Goal: Transaction & Acquisition: Purchase product/service

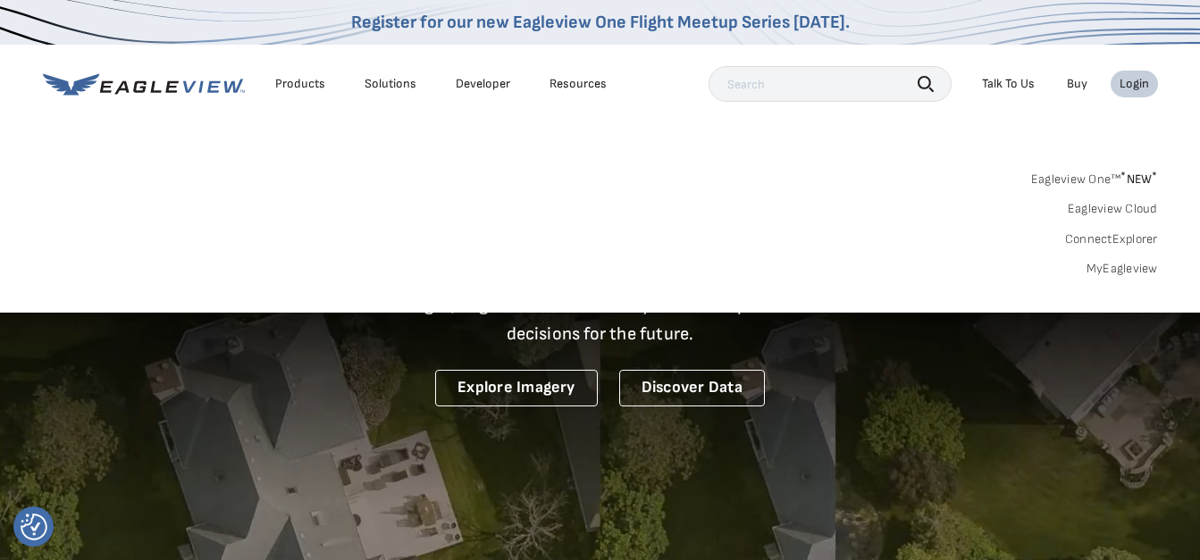
click at [1116, 273] on link "MyEagleview" at bounding box center [1121, 269] width 71 height 16
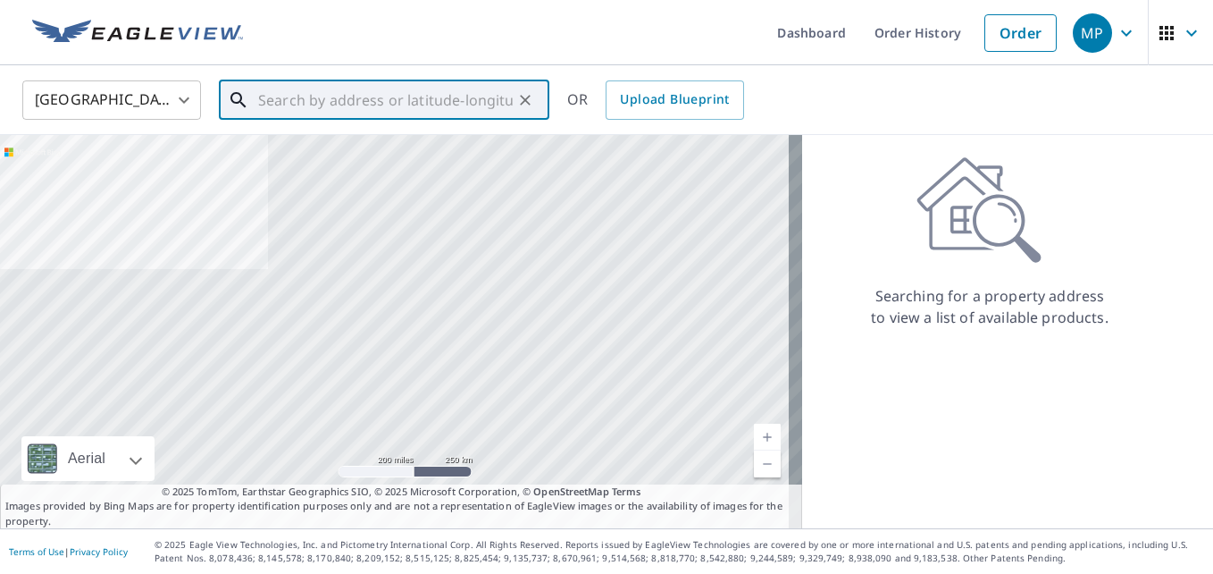
click at [407, 96] on input "text" at bounding box center [385, 100] width 255 height 50
paste input "1636 Durden Court Indianapolis, IN 46214"
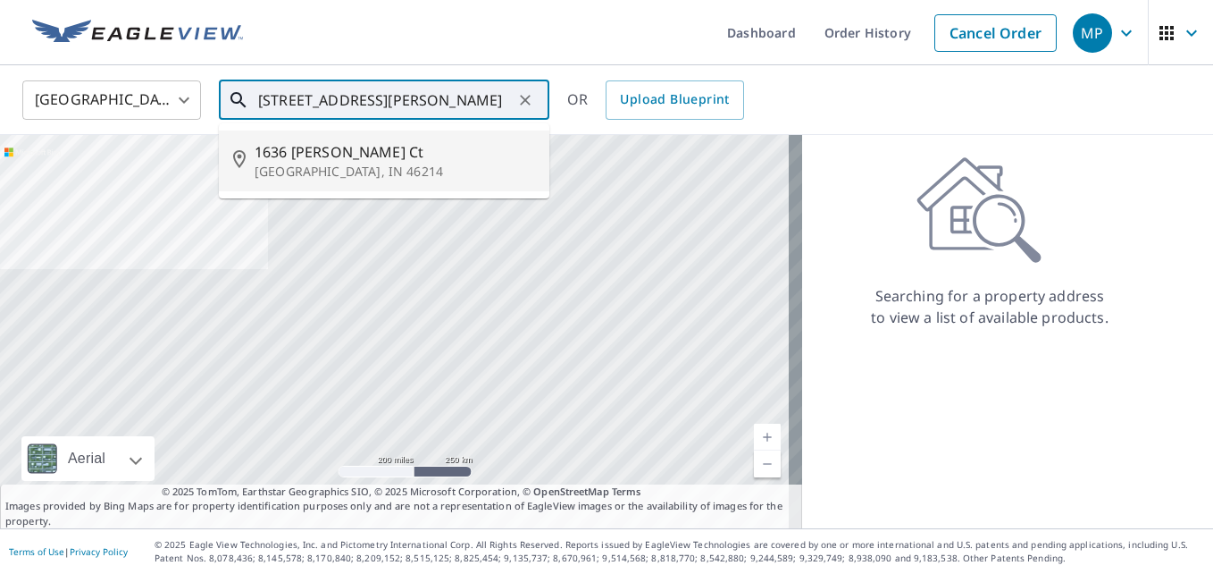
click at [266, 168] on p "Indianapolis, IN 46214" at bounding box center [395, 172] width 281 height 18
type input "1636 Durden Ct Indianapolis, IN 46214"
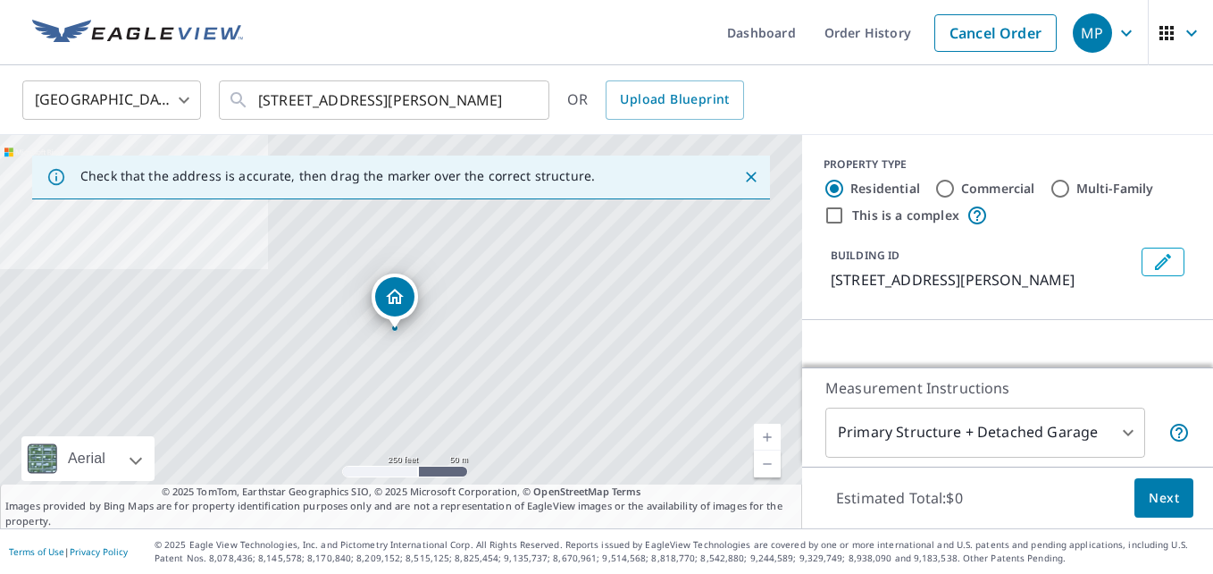
click at [266, 168] on div "Check that the address is accurate, then drag the marker over the correct struc…" at bounding box center [401, 331] width 802 height 393
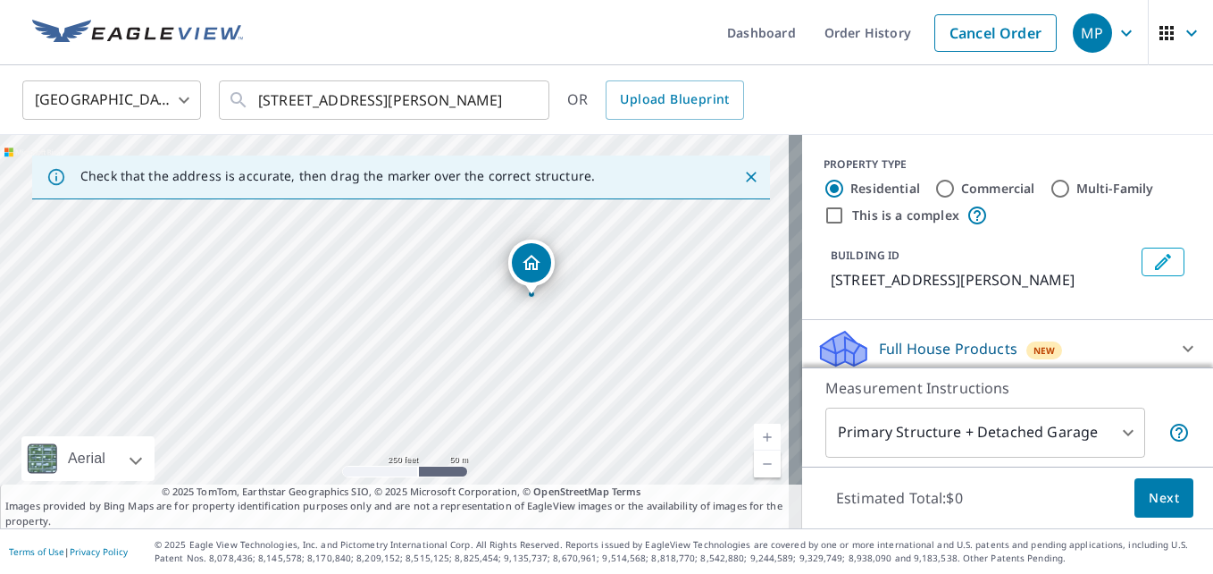
click at [733, 214] on div "1636 Durden Ct Indianapolis, IN 46214" at bounding box center [401, 331] width 802 height 393
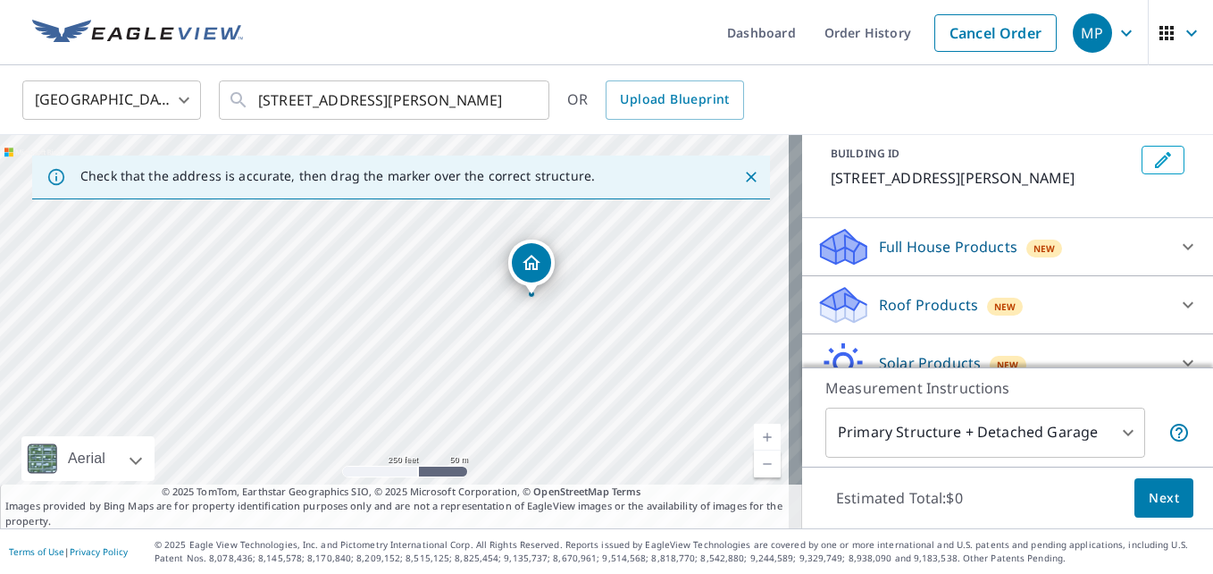
scroll to position [104, 0]
click at [1043, 281] on div "Roof Products New Premium $32.75 - $87 QuickSquares™ $18 Gutter $13.75 Bid Perf…" at bounding box center [1007, 303] width 411 height 58
click at [1093, 306] on div "Roof Products New" at bounding box center [992, 303] width 350 height 42
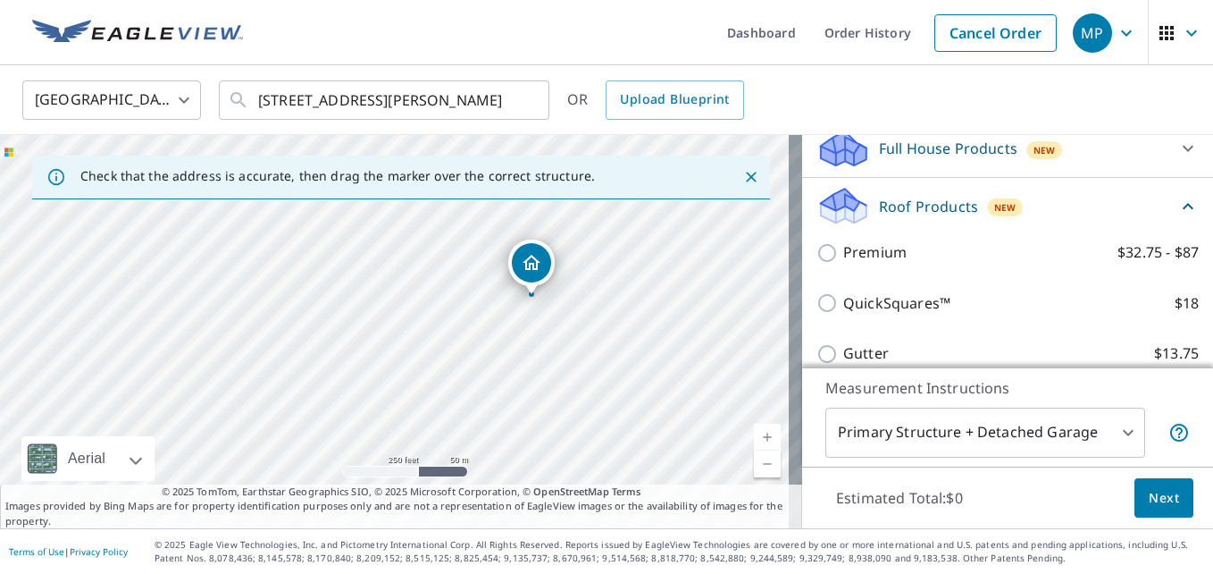
scroll to position [202, 0]
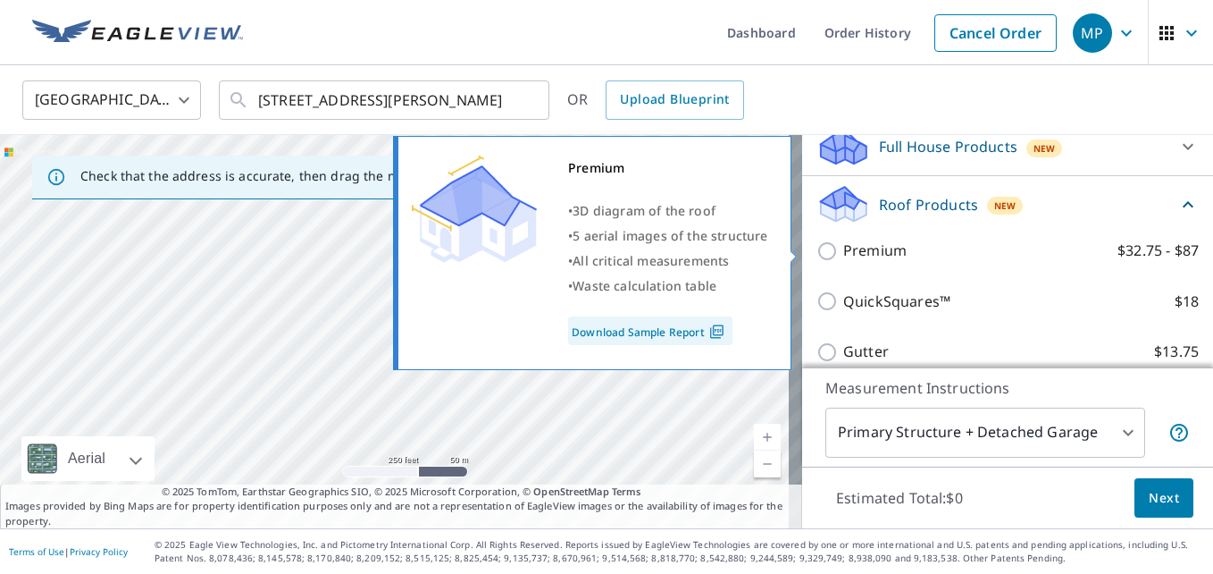
click at [825, 252] on input "Premium $32.75 - $87" at bounding box center [830, 250] width 27 height 21
checkbox input "true"
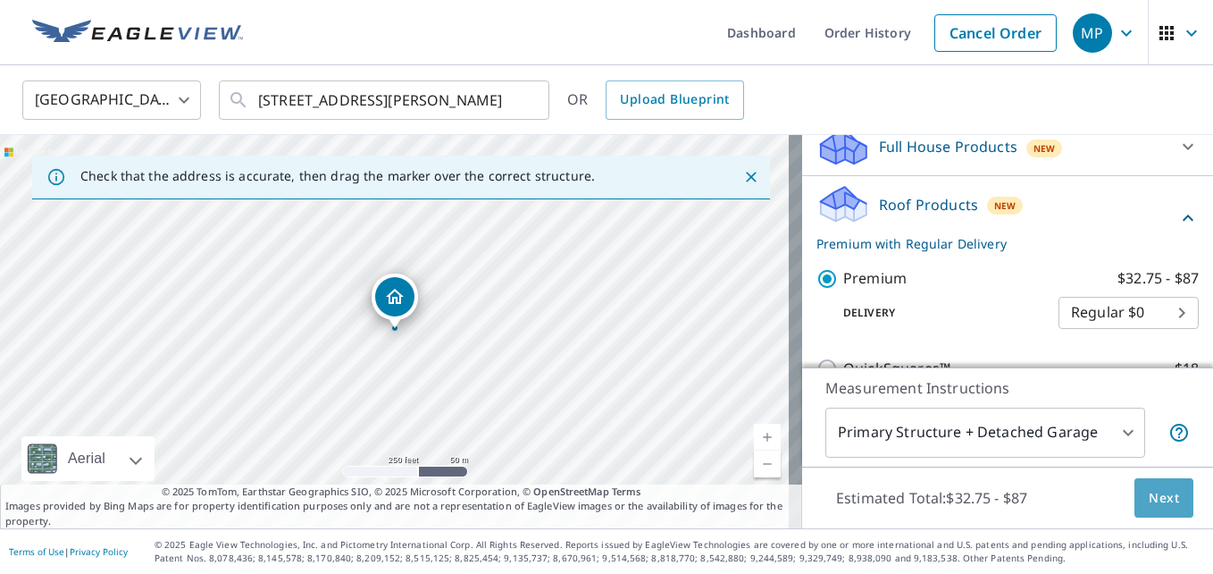
click at [1149, 506] on span "Next" at bounding box center [1164, 498] width 30 height 22
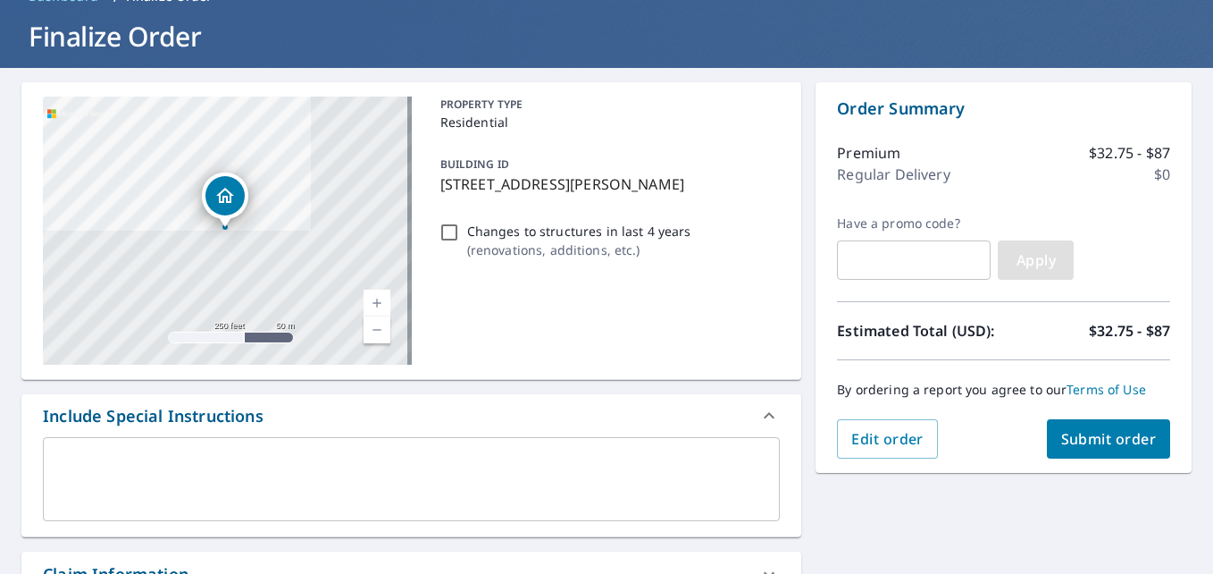
scroll to position [28, 0]
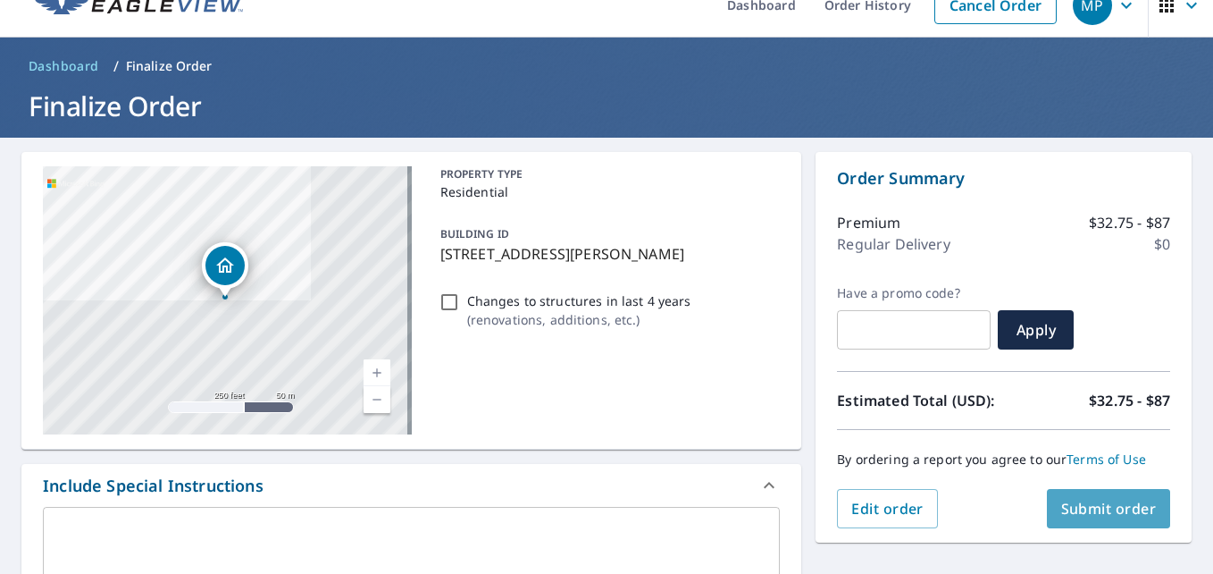
click at [1051, 496] on button "Submit order" at bounding box center [1109, 508] width 124 height 39
